Goal: Task Accomplishment & Management: Complete application form

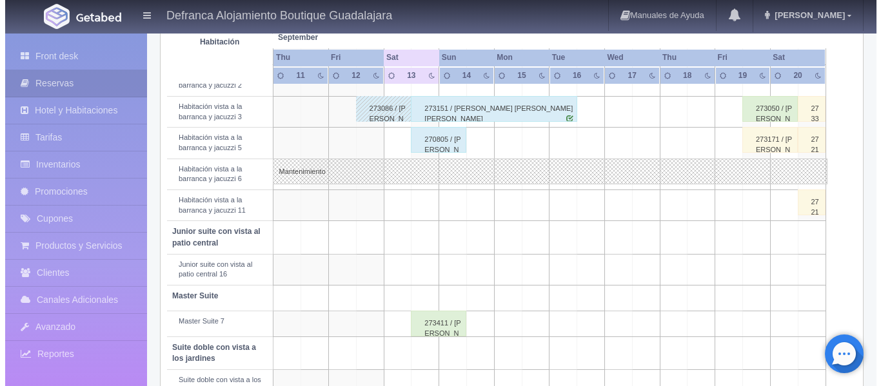
scroll to position [525, 0]
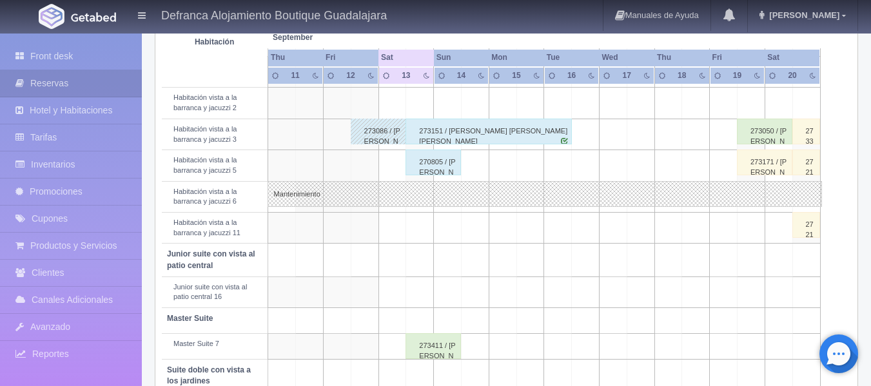
click at [475, 167] on td at bounding box center [475, 165] width 28 height 31
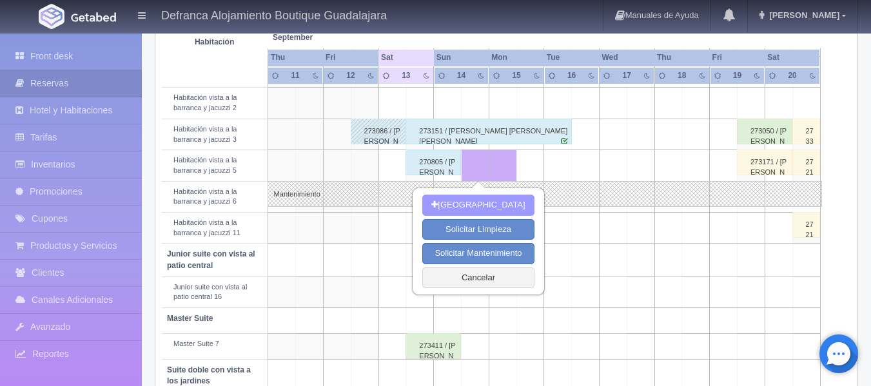
click at [466, 203] on button "[GEOGRAPHIC_DATA]" at bounding box center [478, 205] width 112 height 21
type input "[DATE]"
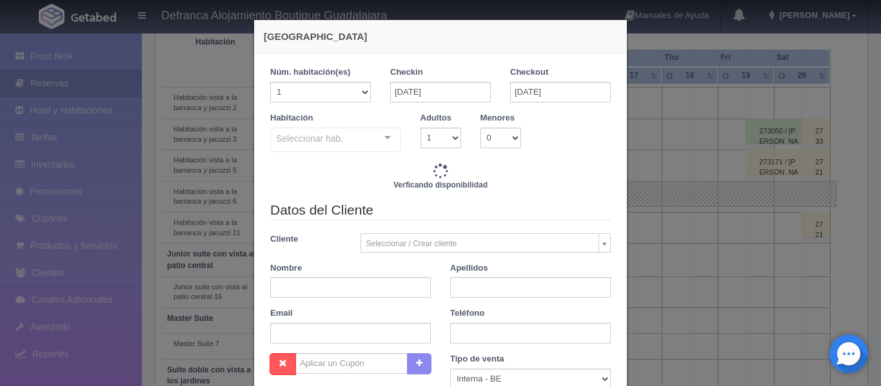
checkbox input "false"
type input "6710.00"
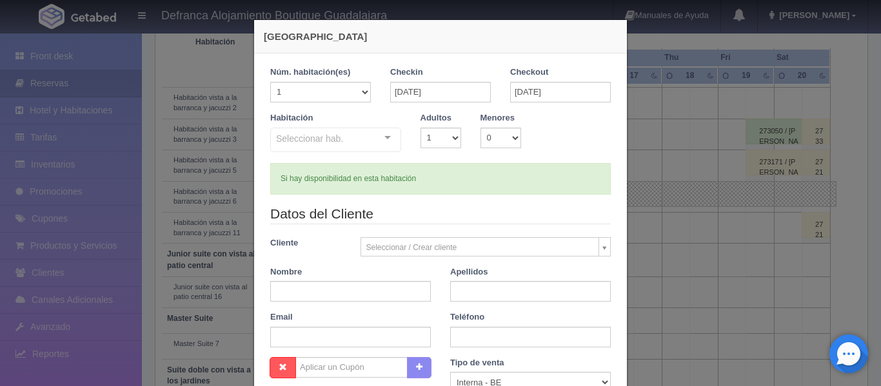
checkbox input "false"
click at [576, 94] on input "[DATE]" at bounding box center [560, 92] width 101 height 21
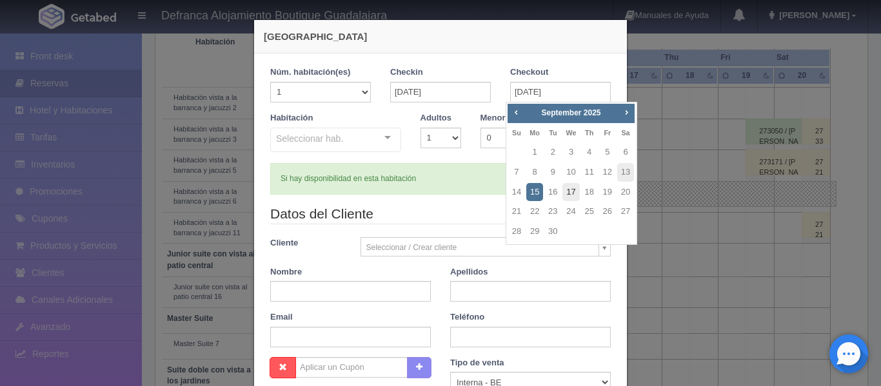
click at [572, 191] on link "17" at bounding box center [570, 192] width 17 height 19
type input "17-09-2025"
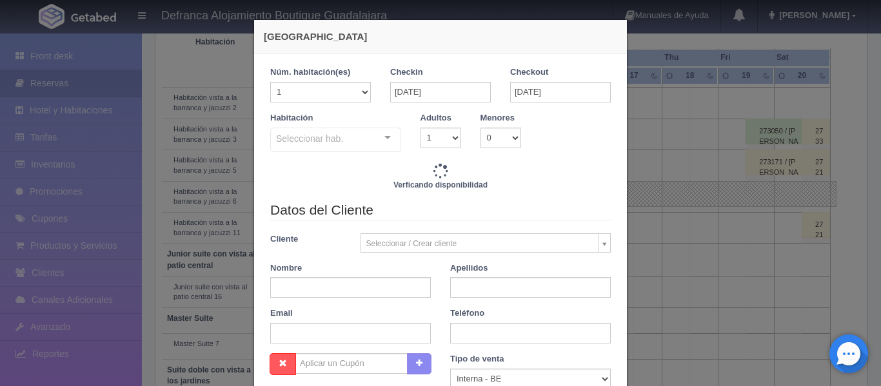
checkbox input "false"
type input "21815.00"
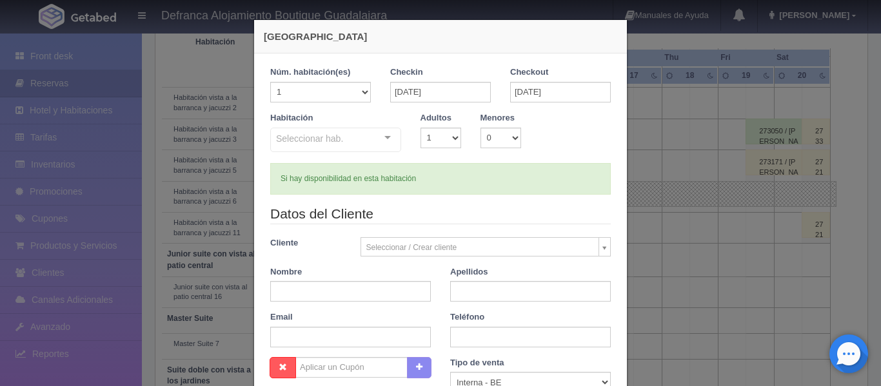
checkbox input "false"
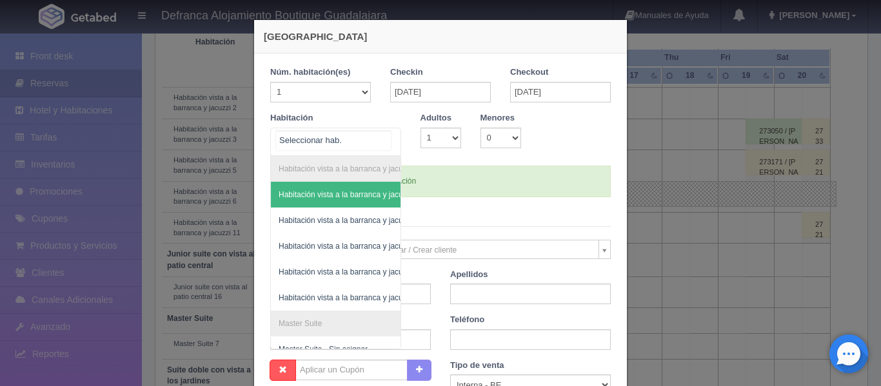
click at [381, 137] on div "Habitación vista a la barranca y jacuzzi Habitación vista a la barranca y jacuz…" at bounding box center [335, 142] width 131 height 28
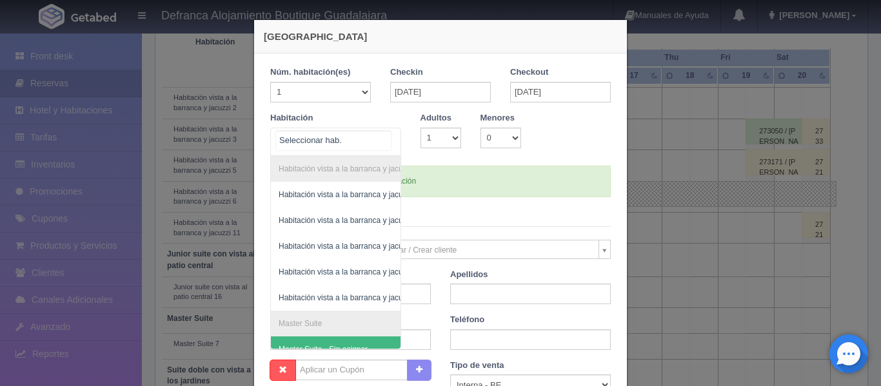
click at [381, 338] on span "Master Suite - Sin asignar" at bounding box center [368, 350] width 195 height 26
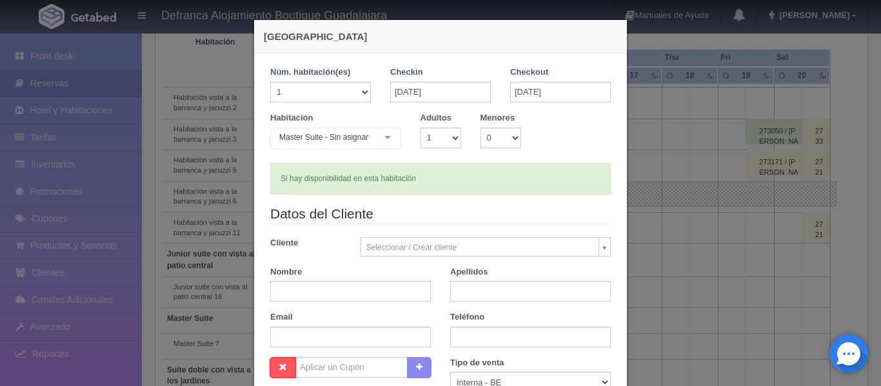
checkbox input "false"
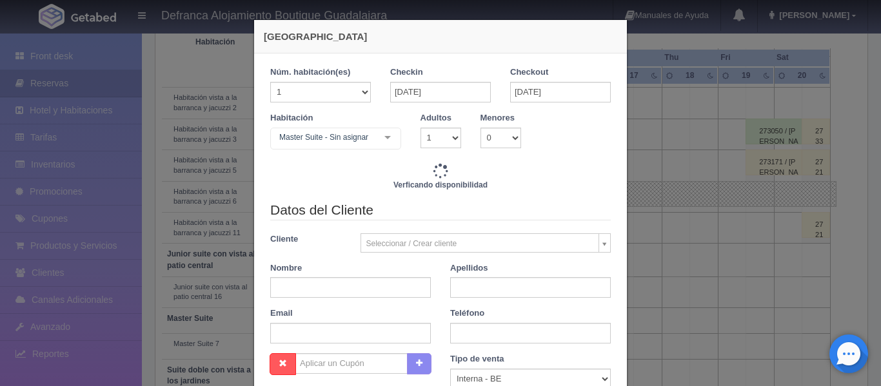
type input "43890.00"
checkbox input "false"
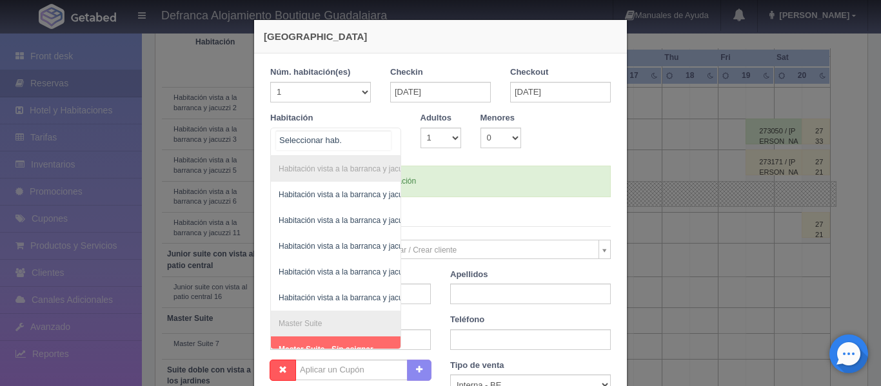
click at [384, 135] on div "Habitación vista a la barranca y jacuzzi Habitación vista a la barranca y jacuz…" at bounding box center [335, 142] width 131 height 28
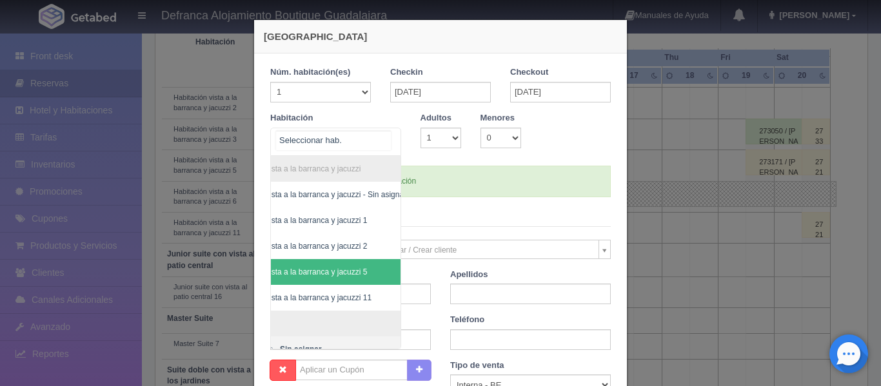
click at [379, 269] on span "Habitación vista a la barranca y jacuzzi 5" at bounding box center [316, 272] width 195 height 26
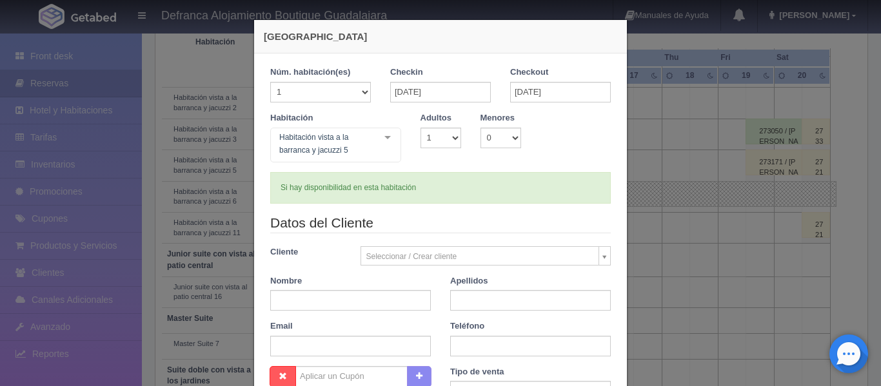
checkbox input "false"
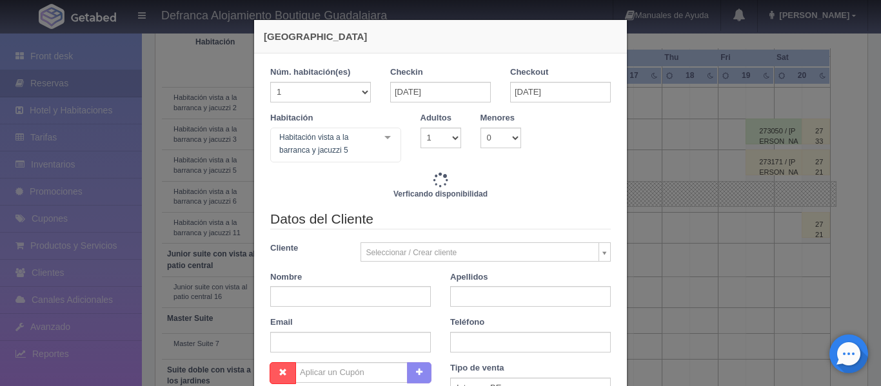
type input "21815.00"
checkbox input "false"
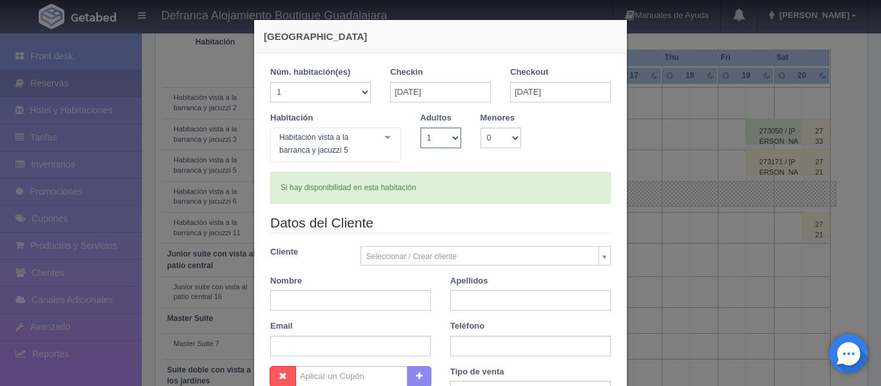
click at [449, 133] on select "1 2 3 4 5 6 7 8 9 10" at bounding box center [440, 138] width 41 height 21
select select "2"
click at [420, 128] on select "1 2 3 4 5 6 7 8 9 10" at bounding box center [440, 138] width 41 height 21
checkbox input "false"
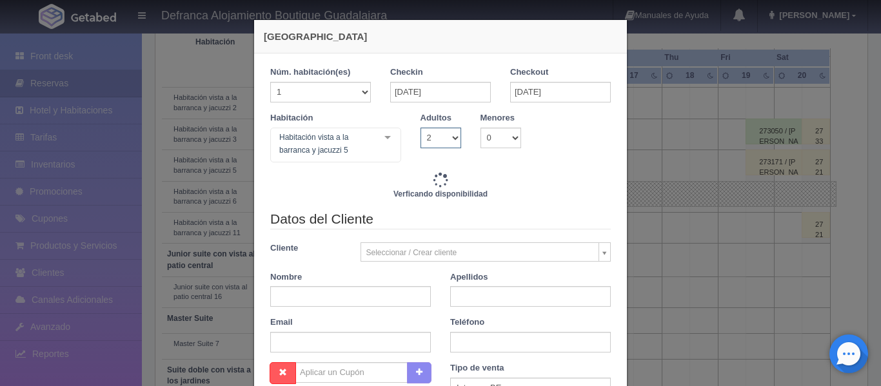
type input "21815.00"
checkbox input "false"
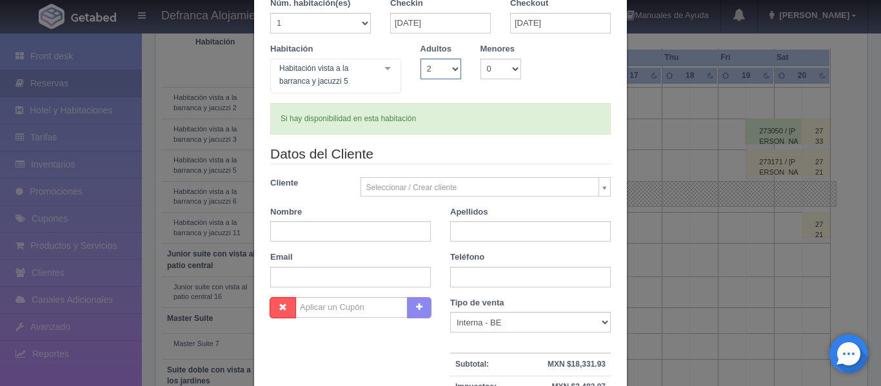
scroll to position [129, 0]
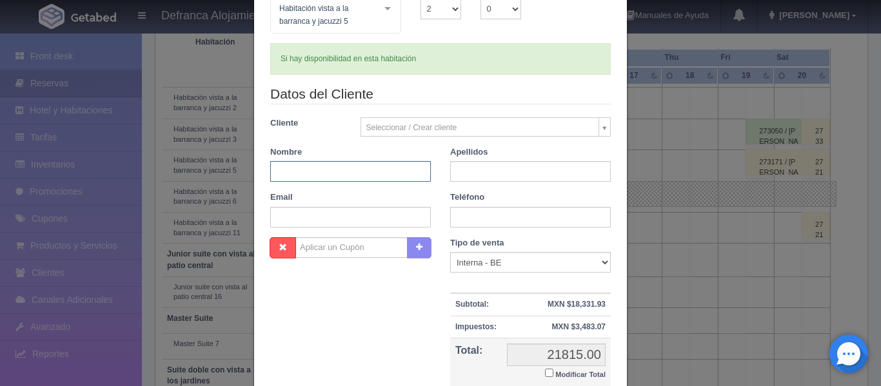
click at [291, 169] on input "text" at bounding box center [350, 171] width 161 height 21
drag, startPoint x: 313, startPoint y: 173, endPoint x: 369, endPoint y: 174, distance: 56.1
click at [369, 174] on input "[PERSON_NAME]" at bounding box center [350, 171] width 161 height 21
type input "JENNIFER"
click at [464, 174] on input "text" at bounding box center [530, 171] width 161 height 21
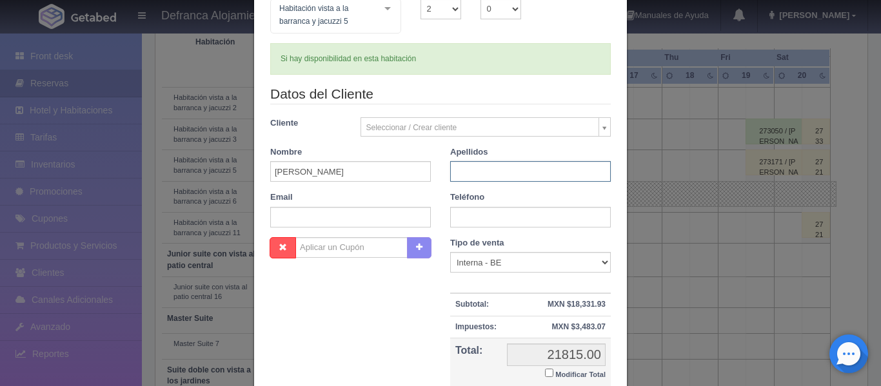
paste input "CAMARENA"
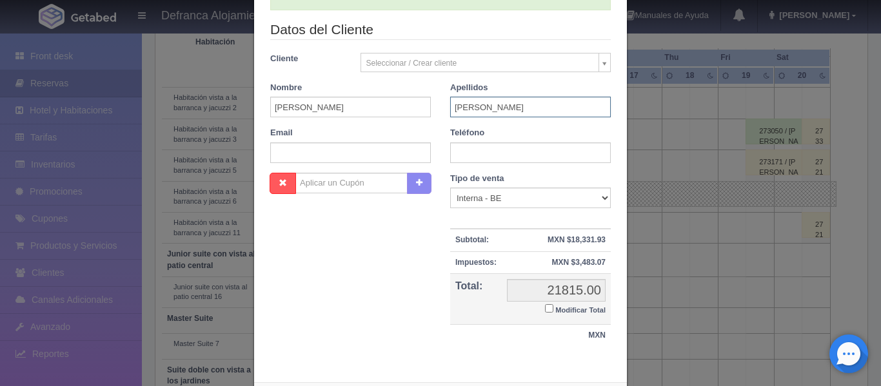
type input "CAMARENA"
click at [474, 149] on input "text" at bounding box center [530, 152] width 161 height 21
click at [453, 154] on input "text" at bounding box center [530, 152] width 161 height 21
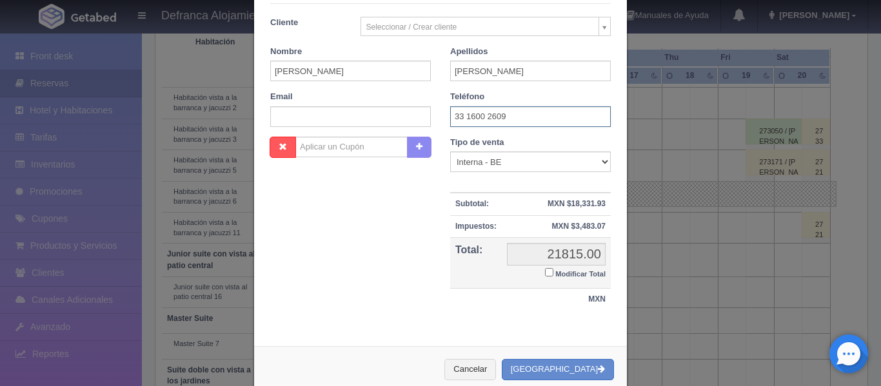
scroll to position [257, 0]
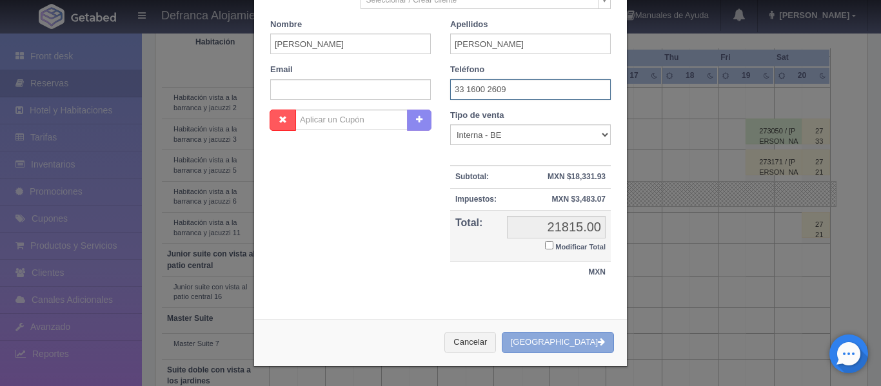
type input "33 1600 2609"
click at [545, 340] on button "[GEOGRAPHIC_DATA]" at bounding box center [558, 342] width 112 height 21
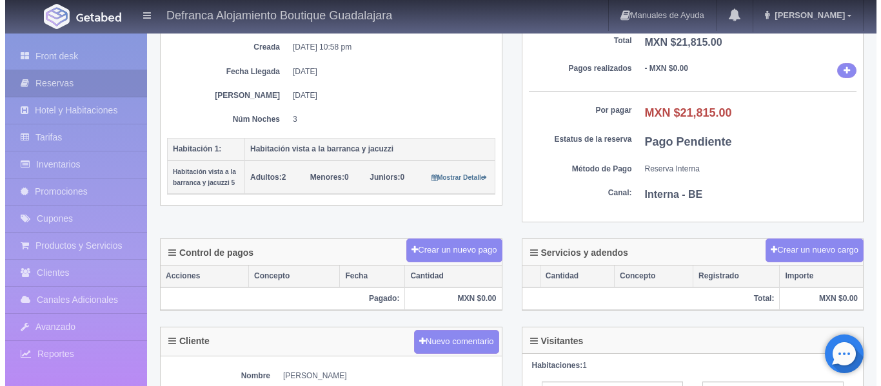
scroll to position [193, 0]
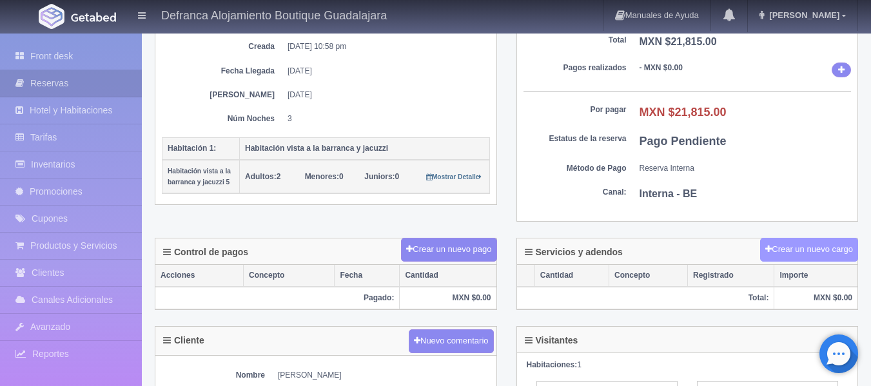
click at [786, 250] on button "Crear un nuevo cargo" at bounding box center [809, 250] width 98 height 24
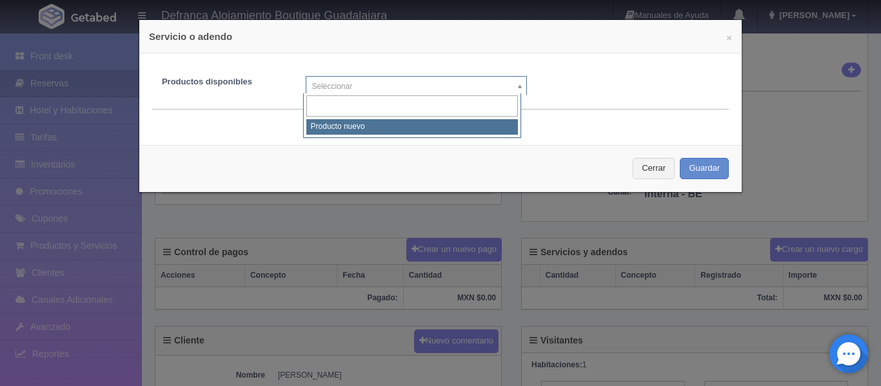
click at [387, 79] on body "Defranca Alojamiento Boutique Guadalajara Manuales de Ayuda Actualizaciones rec…" at bounding box center [440, 244] width 881 height 810
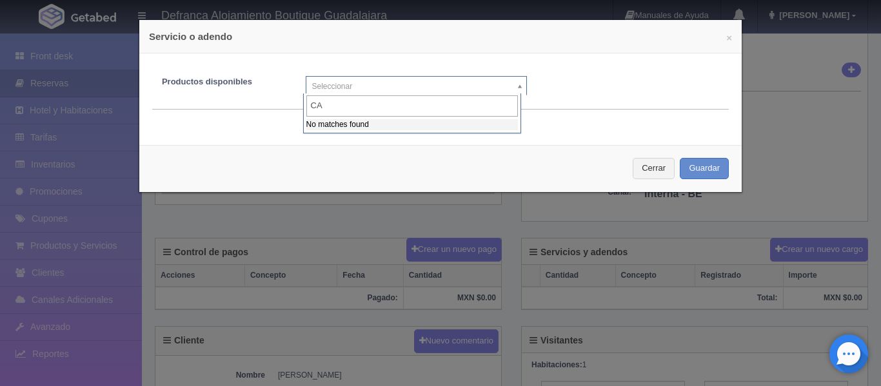
type input "C"
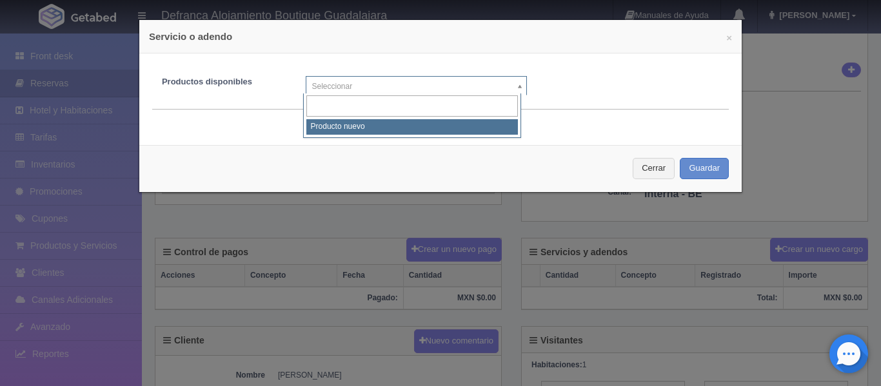
select select "0"
type input "1"
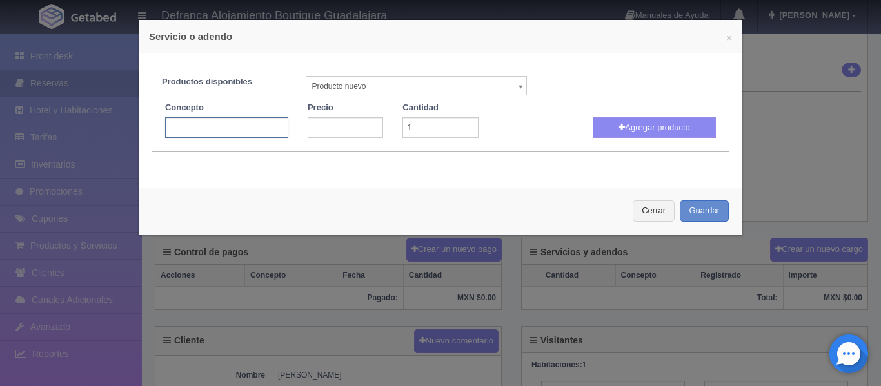
click at [197, 125] on input "text" at bounding box center [226, 127] width 123 height 21
type input "PERSONA EXTRA"
click at [312, 132] on input "number" at bounding box center [345, 127] width 75 height 21
type input "1600"
click at [462, 123] on input "2" at bounding box center [439, 127] width 75 height 21
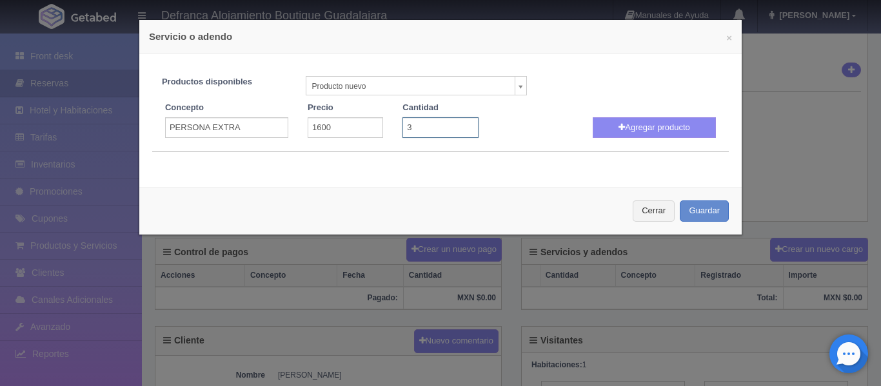
click at [462, 123] on input "3" at bounding box center [439, 127] width 75 height 21
click at [462, 123] on input "4" at bounding box center [439, 127] width 75 height 21
click at [462, 127] on input "5" at bounding box center [439, 127] width 75 height 21
click at [462, 128] on input "4" at bounding box center [439, 127] width 75 height 21
type input "3"
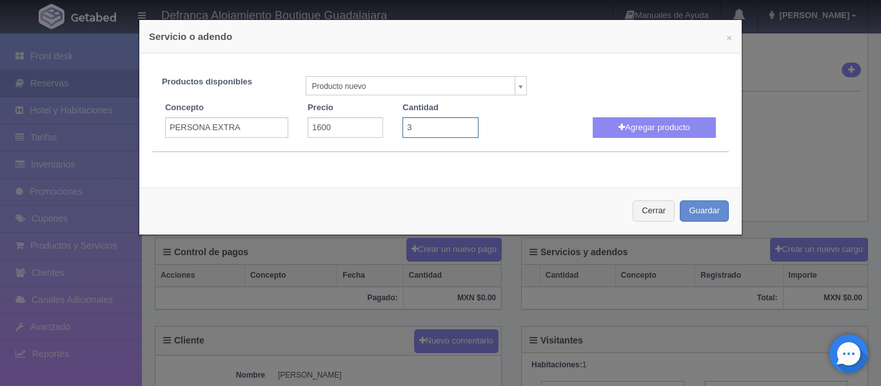
click at [462, 128] on input "3" at bounding box center [439, 127] width 75 height 21
click at [593, 131] on button "Agregar producto" at bounding box center [654, 127] width 123 height 21
select select
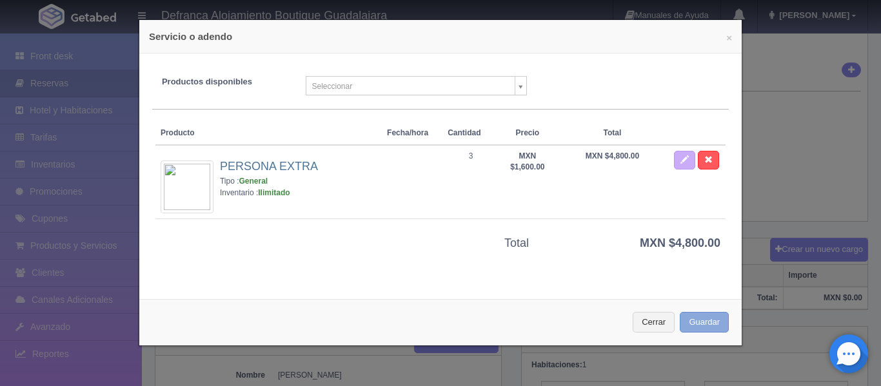
click at [696, 321] on button "Guardar" at bounding box center [704, 322] width 49 height 21
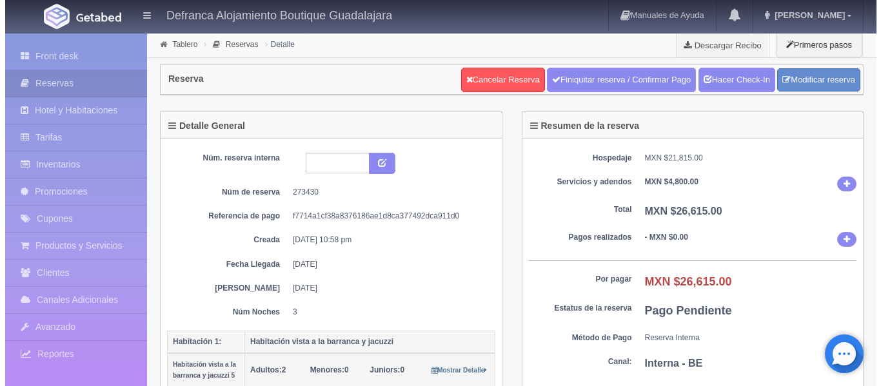
scroll to position [193, 0]
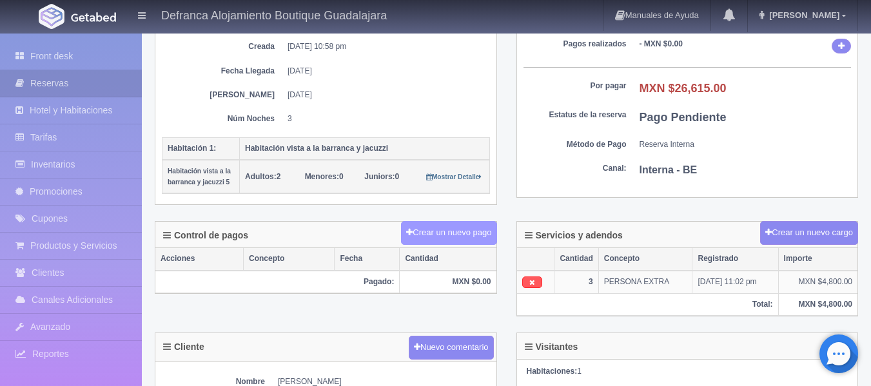
click at [418, 240] on button "Crear un nuevo pago" at bounding box center [448, 233] width 95 height 24
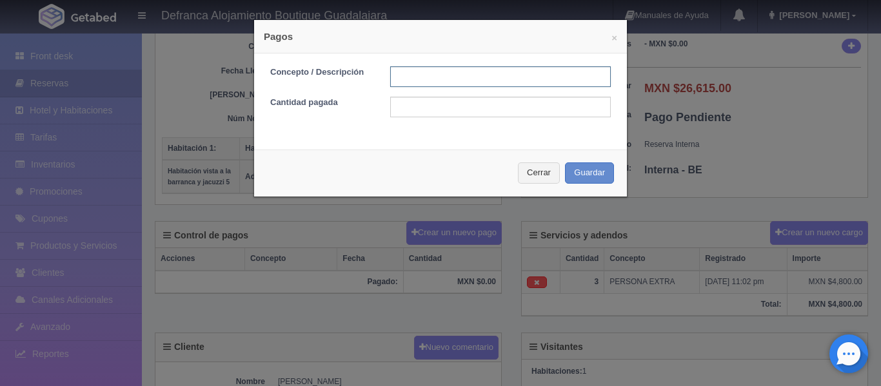
click at [414, 78] on input "text" at bounding box center [500, 76] width 221 height 21
type input "TRANSFERENCIA"
click at [452, 106] on input "text" at bounding box center [500, 107] width 221 height 21
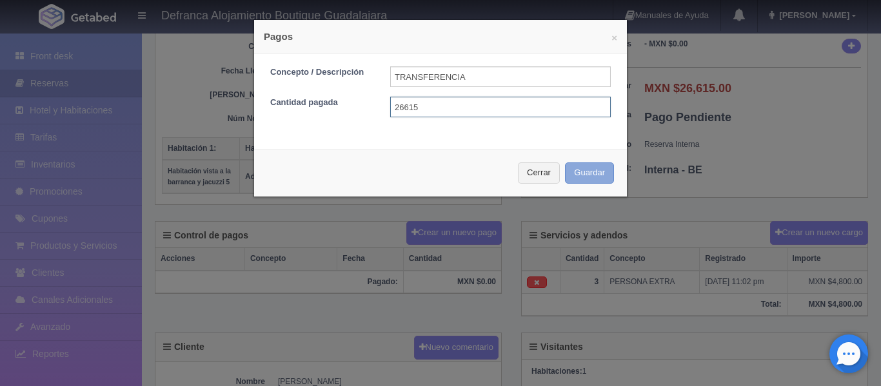
type input "26615"
click at [567, 171] on button "Guardar" at bounding box center [589, 172] width 49 height 21
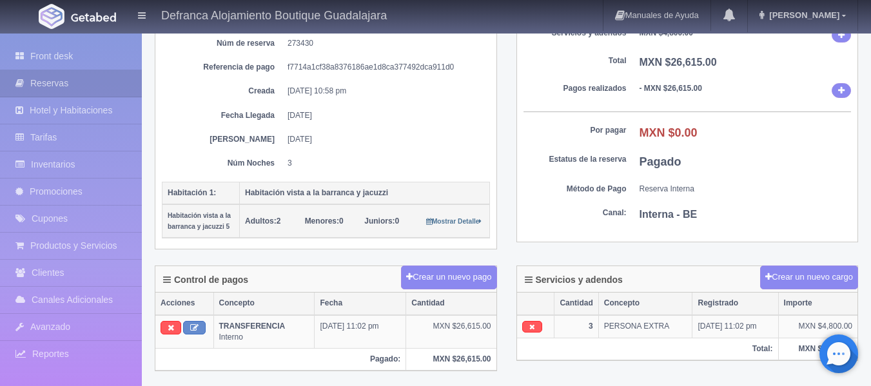
scroll to position [64, 0]
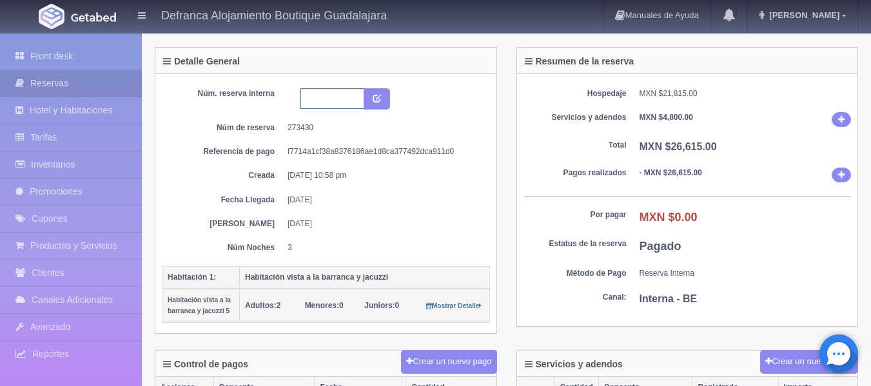
click at [317, 99] on input "text" at bounding box center [332, 98] width 64 height 21
type input "HVBJ5 140925-170925"
click at [379, 97] on icon "submit" at bounding box center [377, 97] width 8 height 8
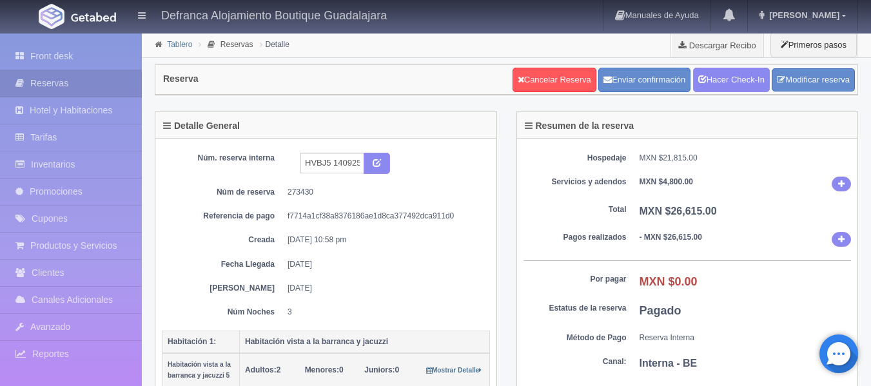
click at [177, 40] on link "Tablero" at bounding box center [179, 44] width 25 height 9
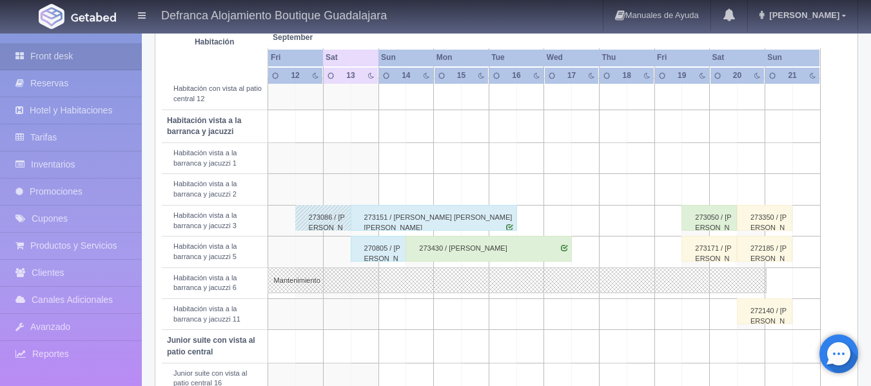
scroll to position [460, 0]
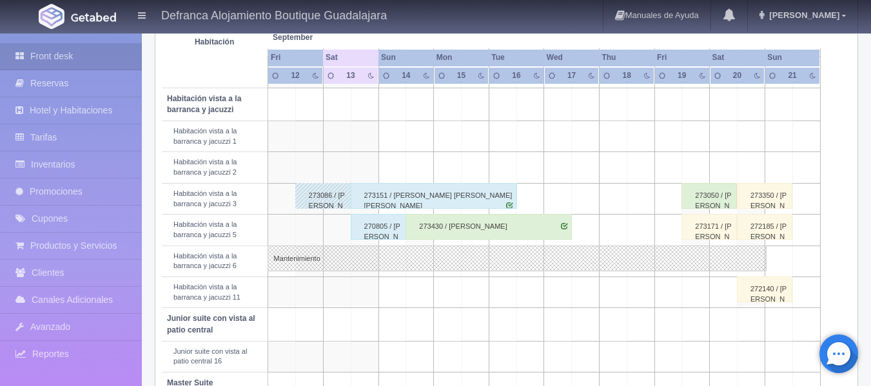
click at [403, 197] on div "273151 / [PERSON_NAME] [PERSON_NAME] [PERSON_NAME]" at bounding box center [434, 196] width 166 height 26
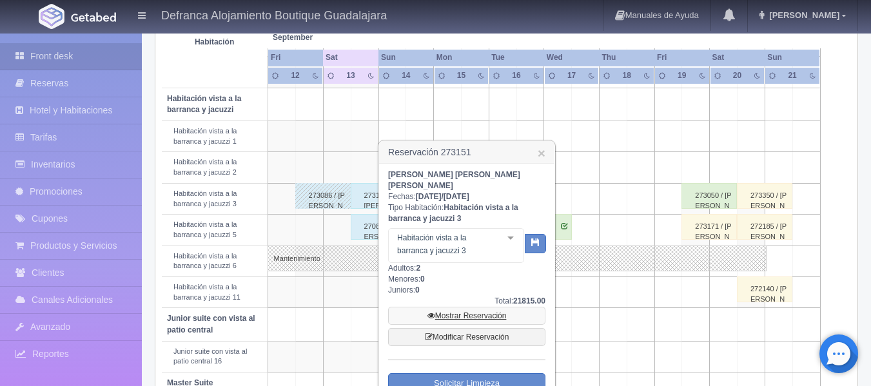
click at [451, 307] on link "Mostrar Reservación" at bounding box center [466, 316] width 157 height 18
